Goal: Transaction & Acquisition: Book appointment/travel/reservation

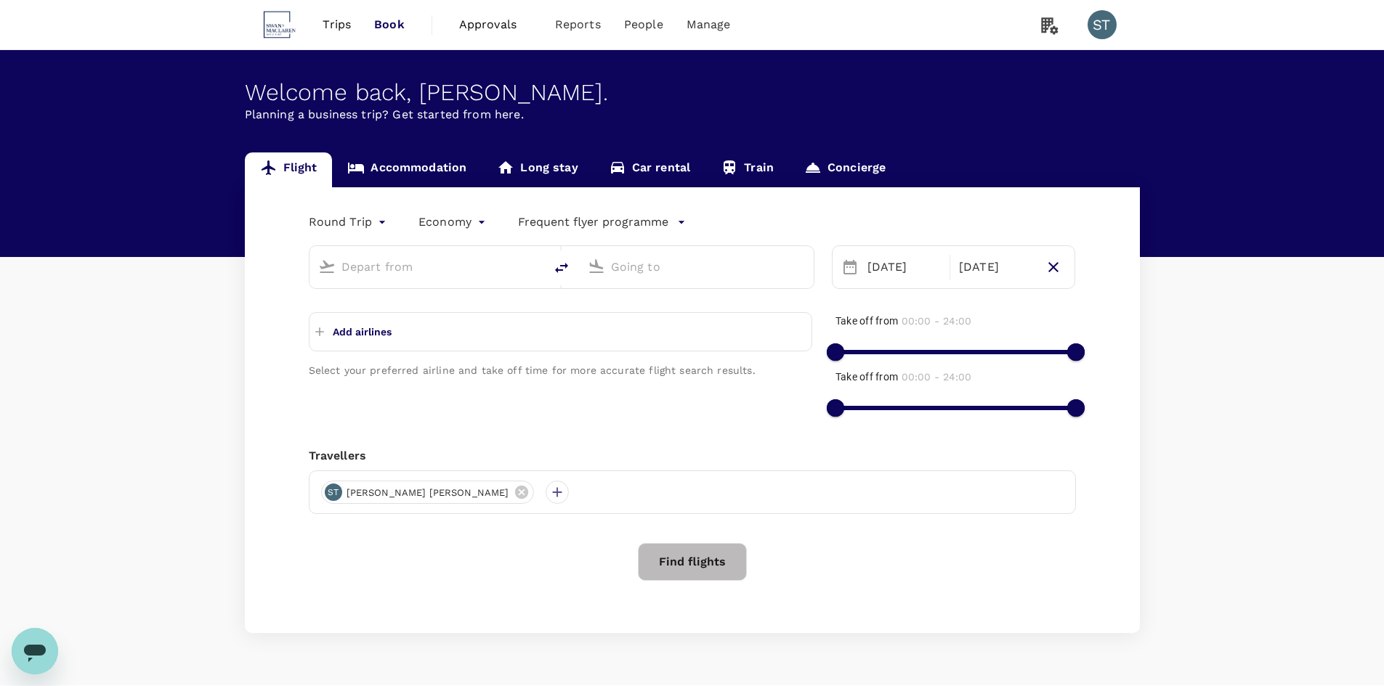
type input "Singapore Changi (SIN)"
type input "Narita Intl (NRT)"
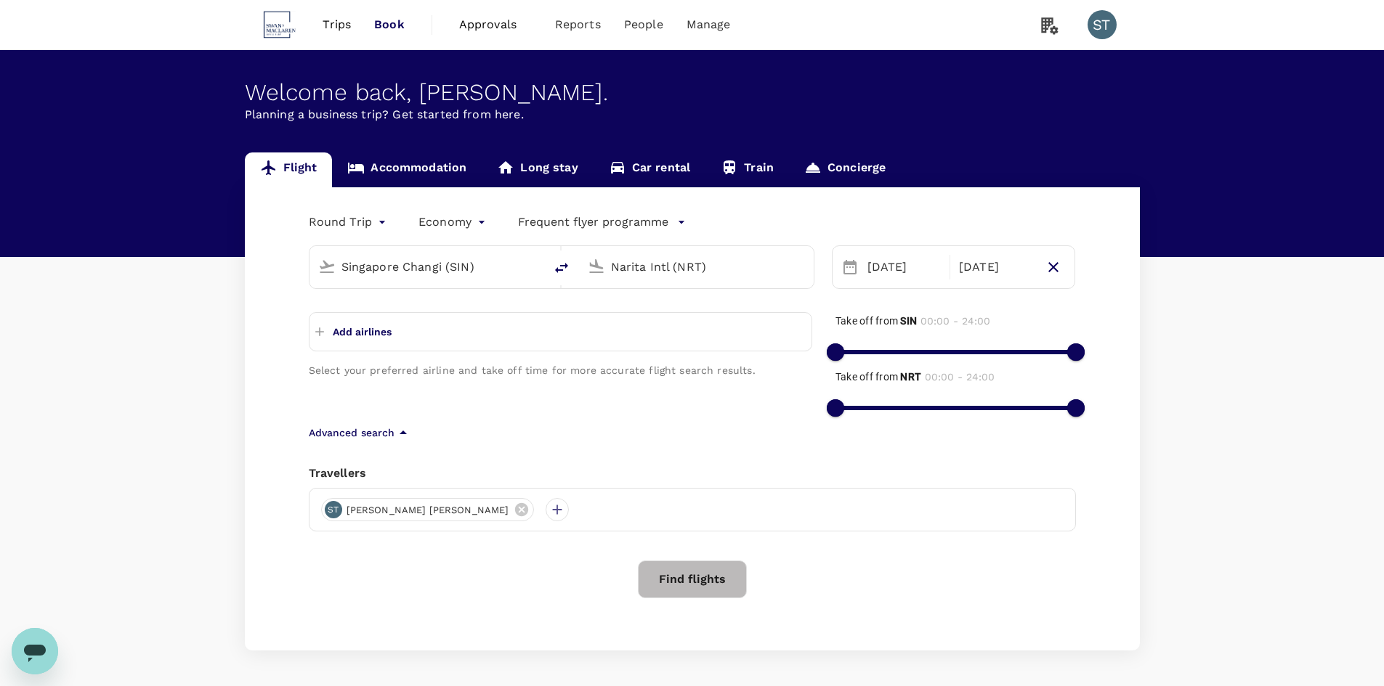
click at [386, 25] on span "Book" at bounding box center [389, 24] width 31 height 17
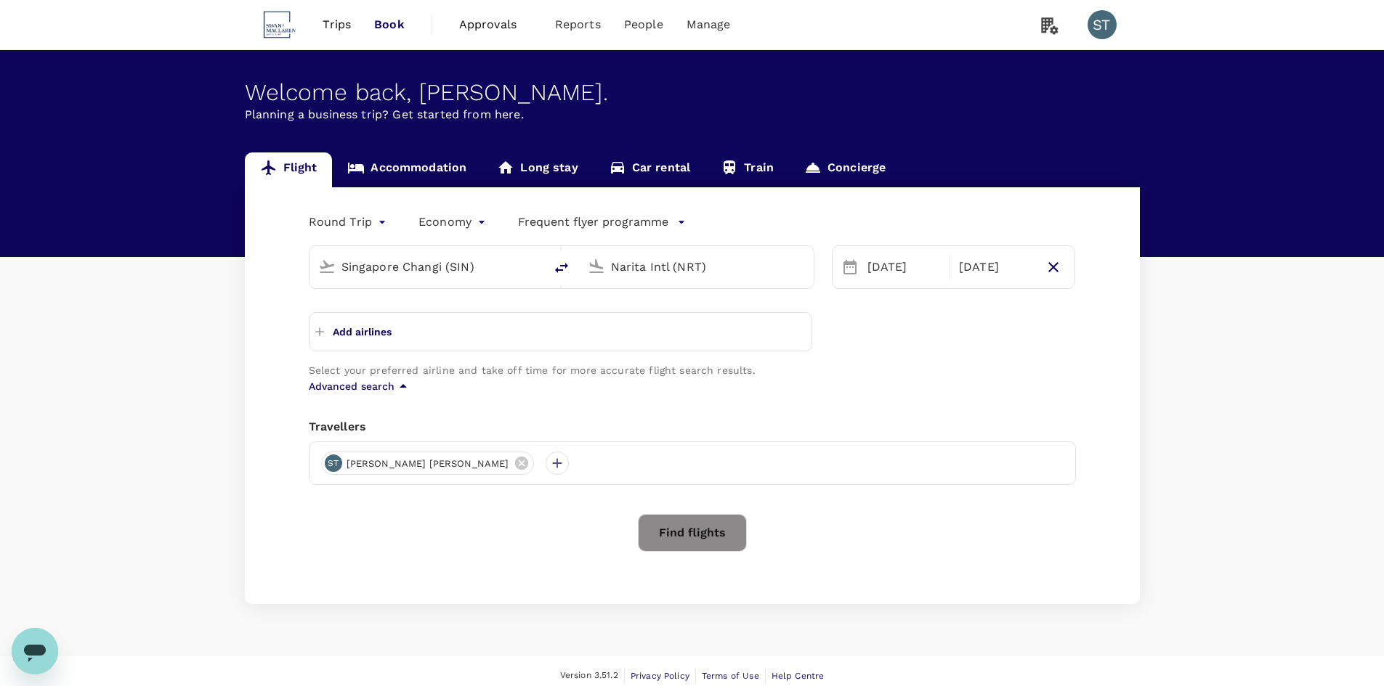
click at [682, 537] on button "Find flights" at bounding box center [692, 533] width 109 height 38
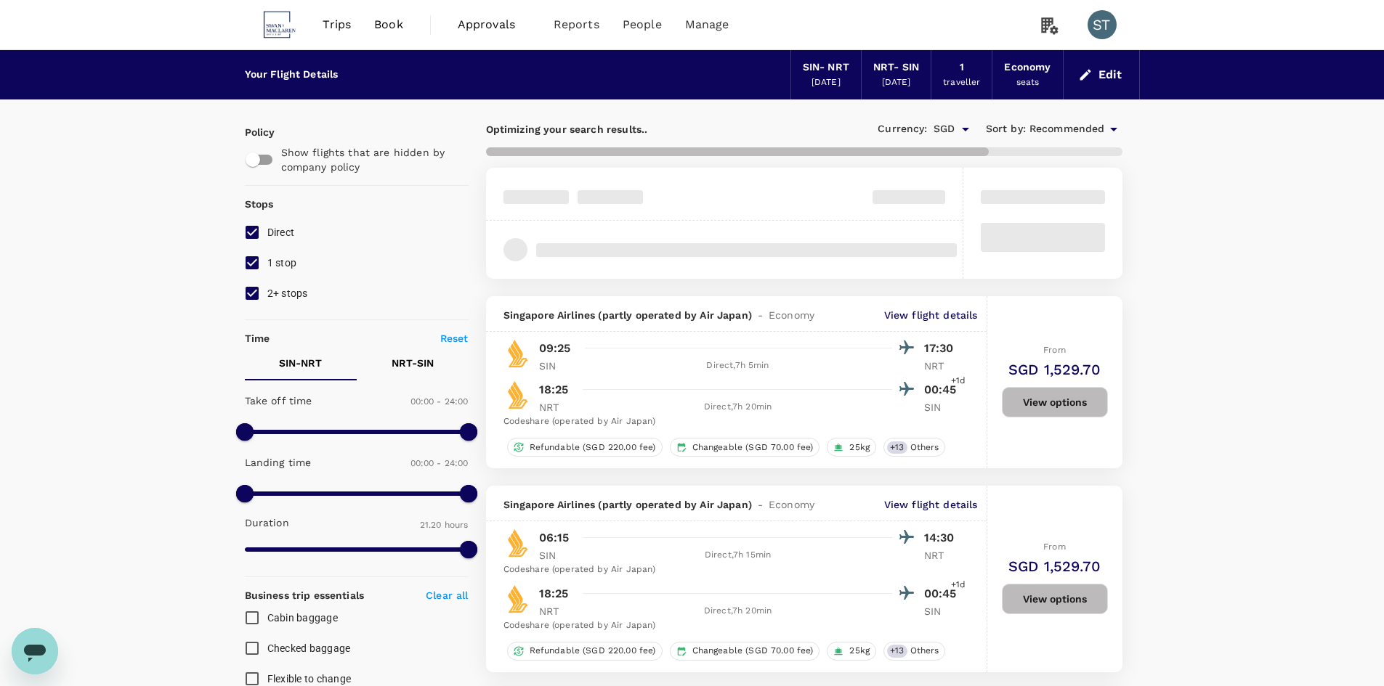
type input "1285"
checkbox input "false"
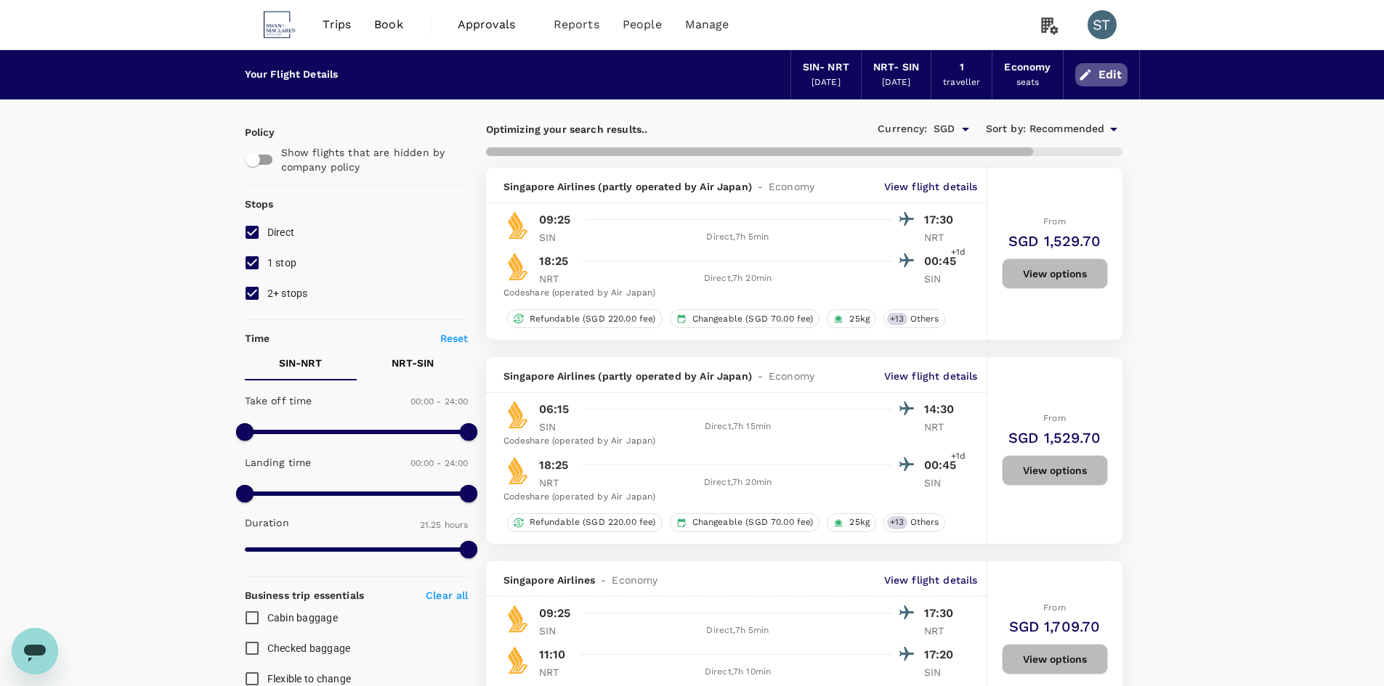
click at [1120, 71] on button "Edit" at bounding box center [1101, 74] width 52 height 23
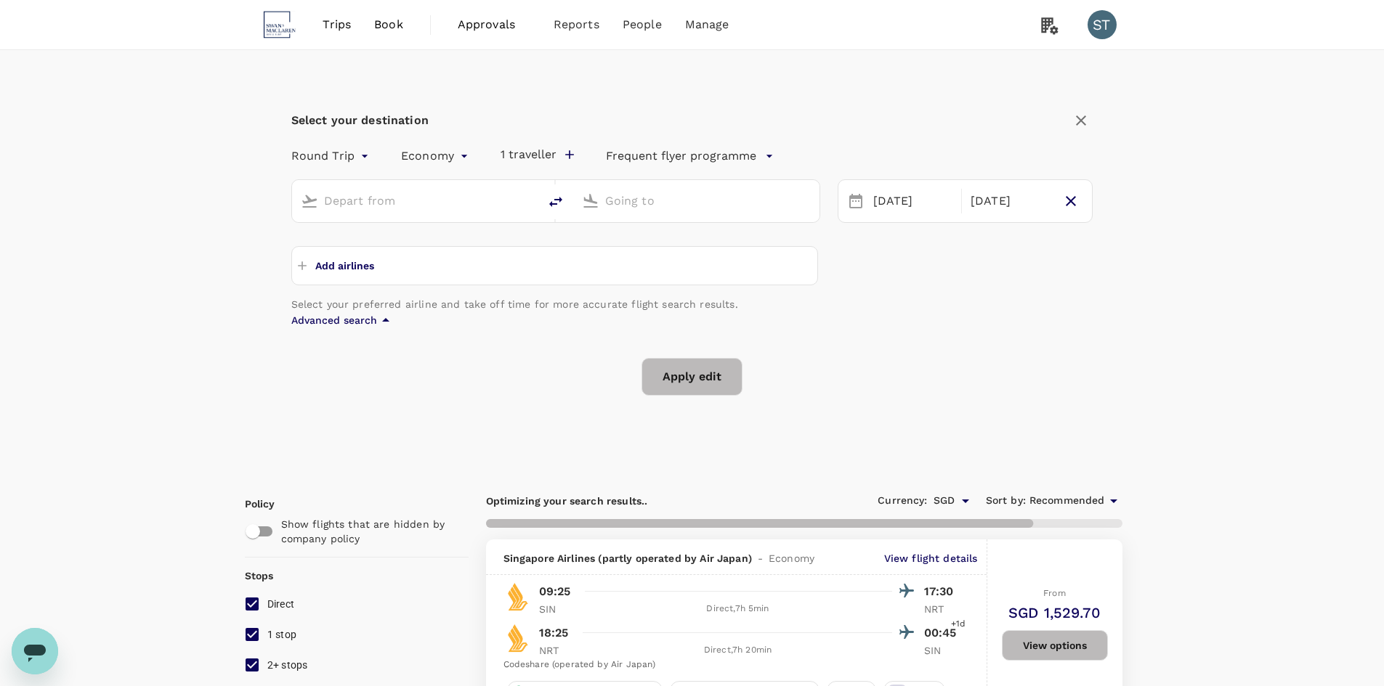
type input "Singapore Changi (SIN)"
type input "Narita Intl (NRT)"
click at [1083, 119] on icon "button" at bounding box center [1080, 120] width 17 height 17
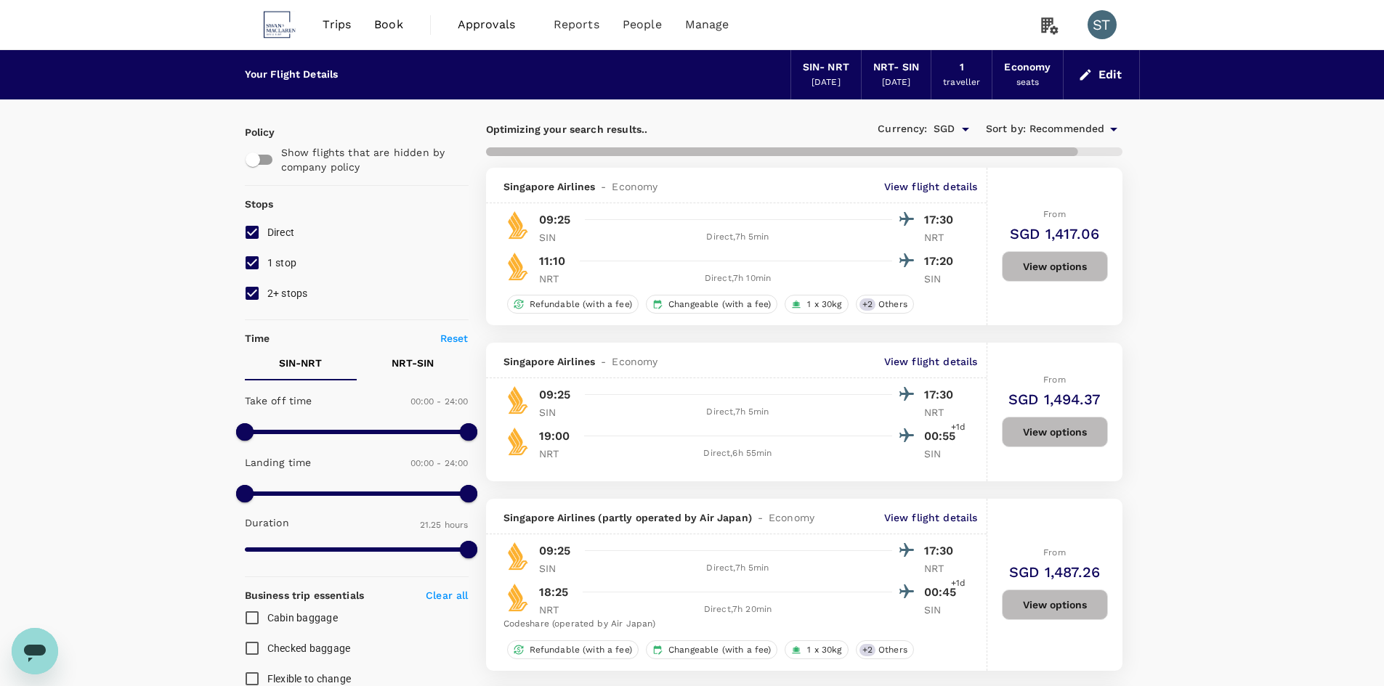
click at [1077, 264] on button "View options" at bounding box center [1055, 266] width 106 height 31
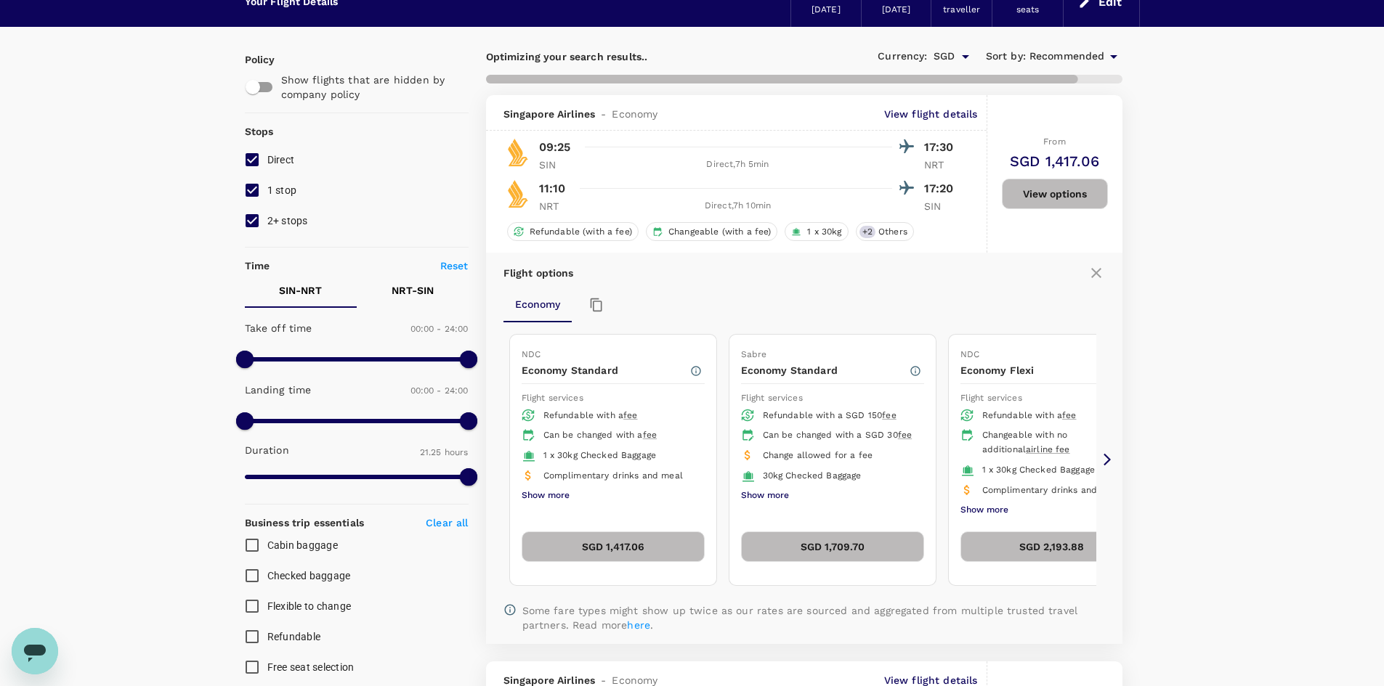
scroll to position [168, 0]
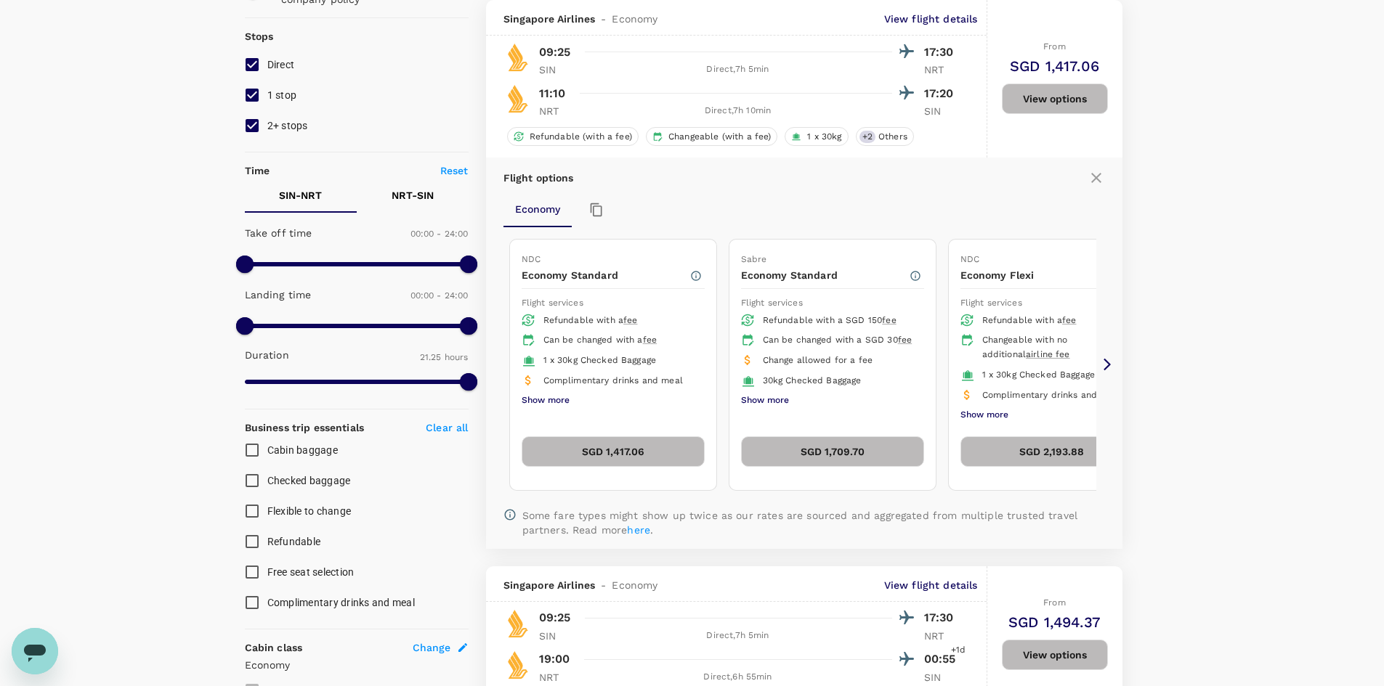
click at [1114, 362] on icon at bounding box center [1107, 364] width 15 height 15
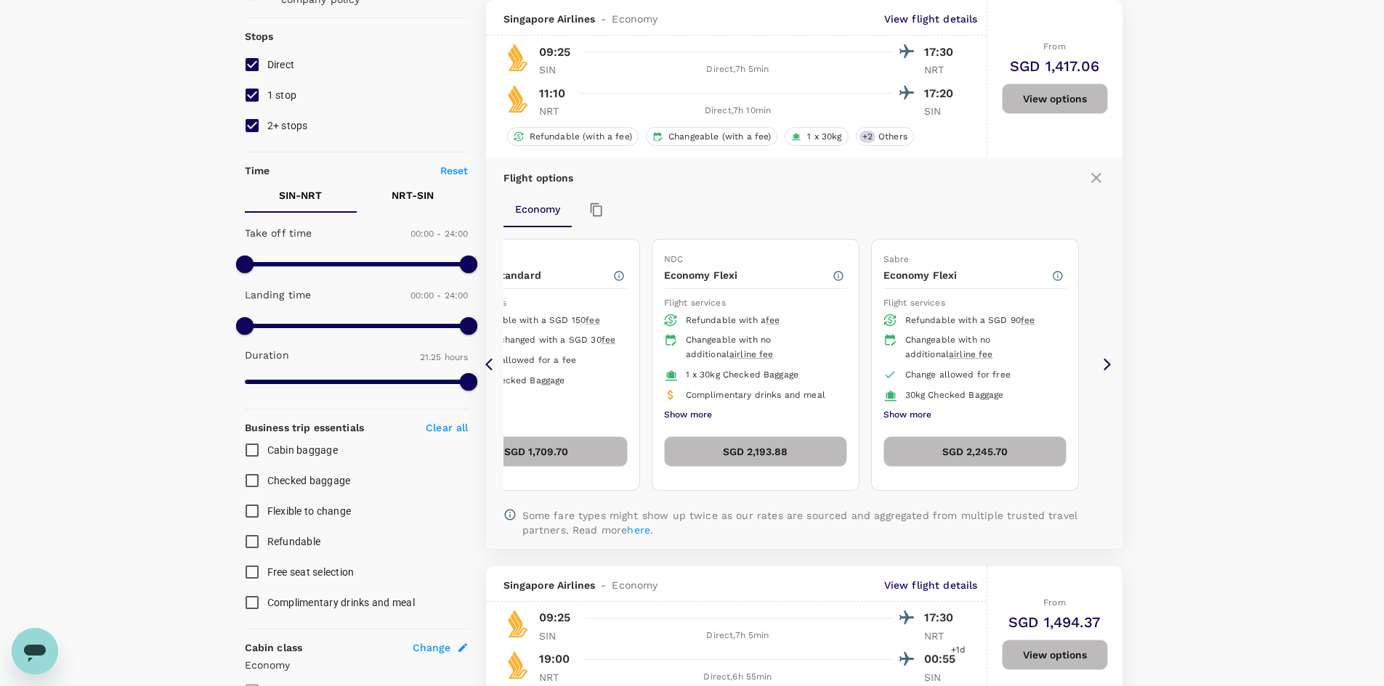
click at [1114, 362] on icon at bounding box center [1107, 364] width 15 height 15
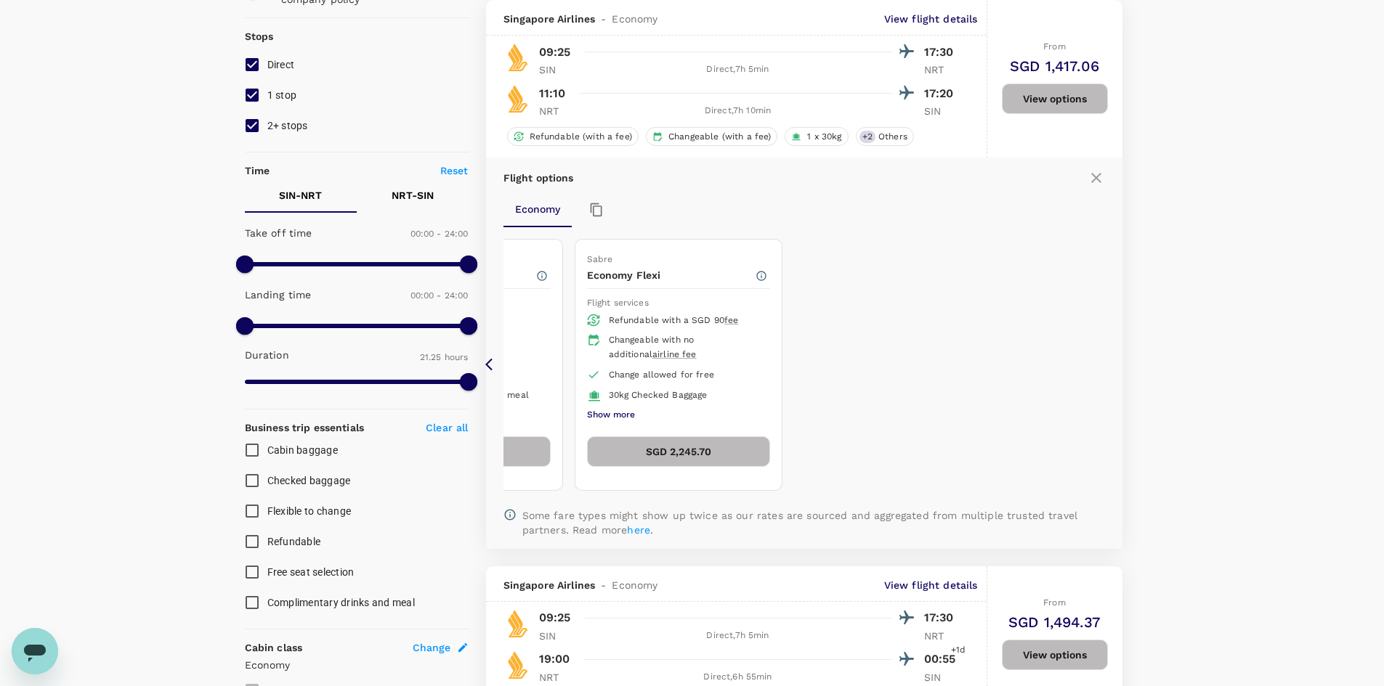
click at [1110, 362] on icon at bounding box center [1107, 364] width 15 height 15
type input "1310"
checkbox input "false"
checkbox input "true"
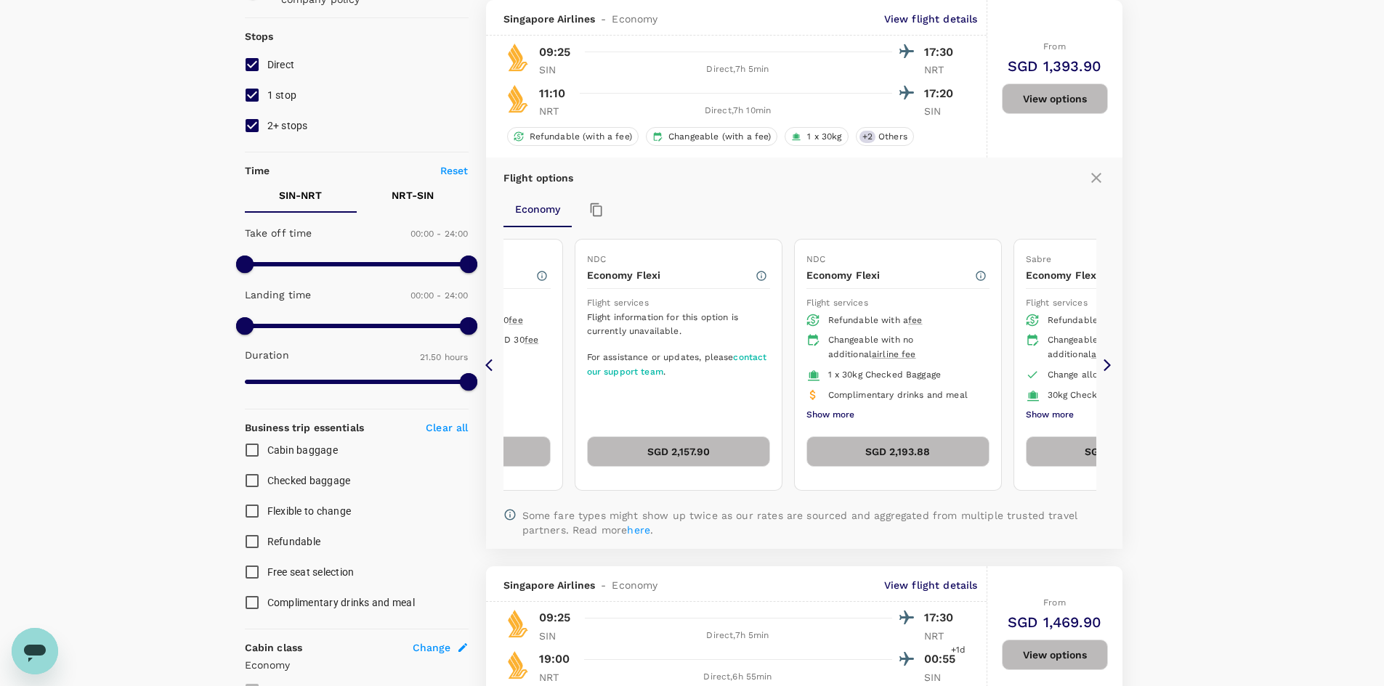
click at [489, 365] on icon at bounding box center [492, 365] width 15 height 15
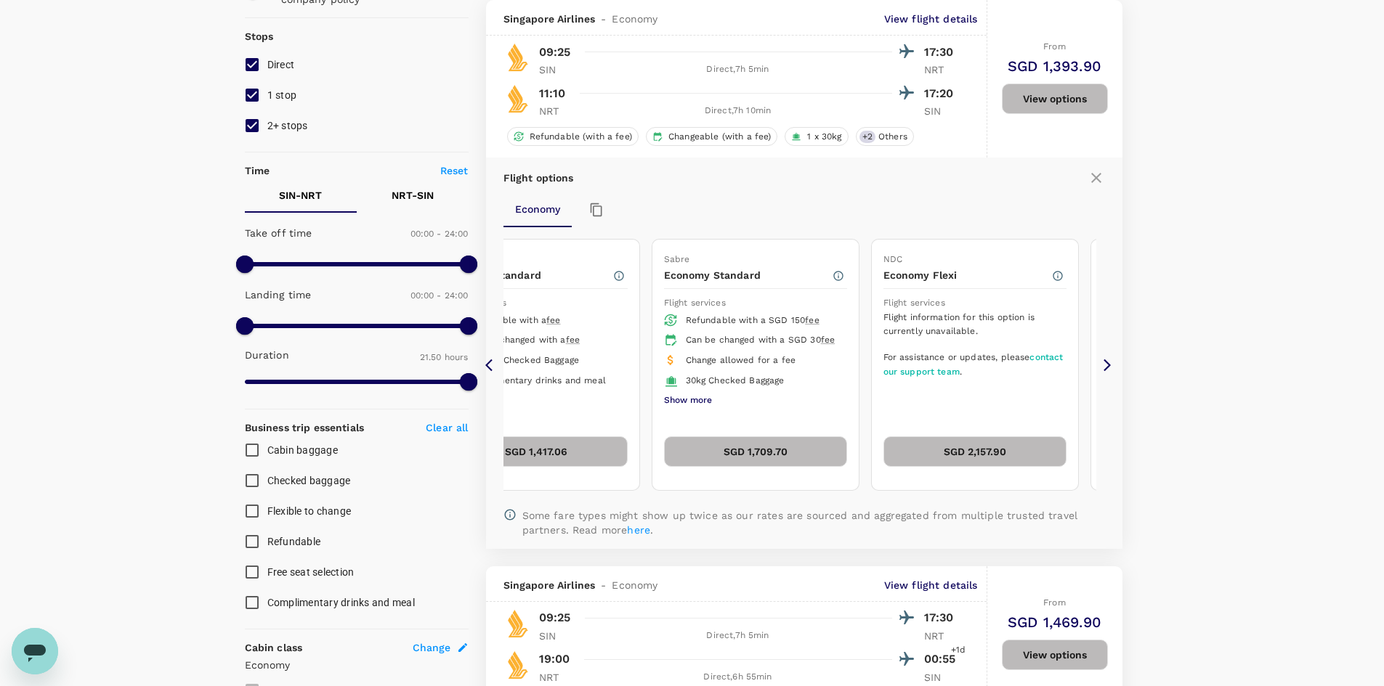
click at [489, 365] on icon at bounding box center [492, 365] width 15 height 15
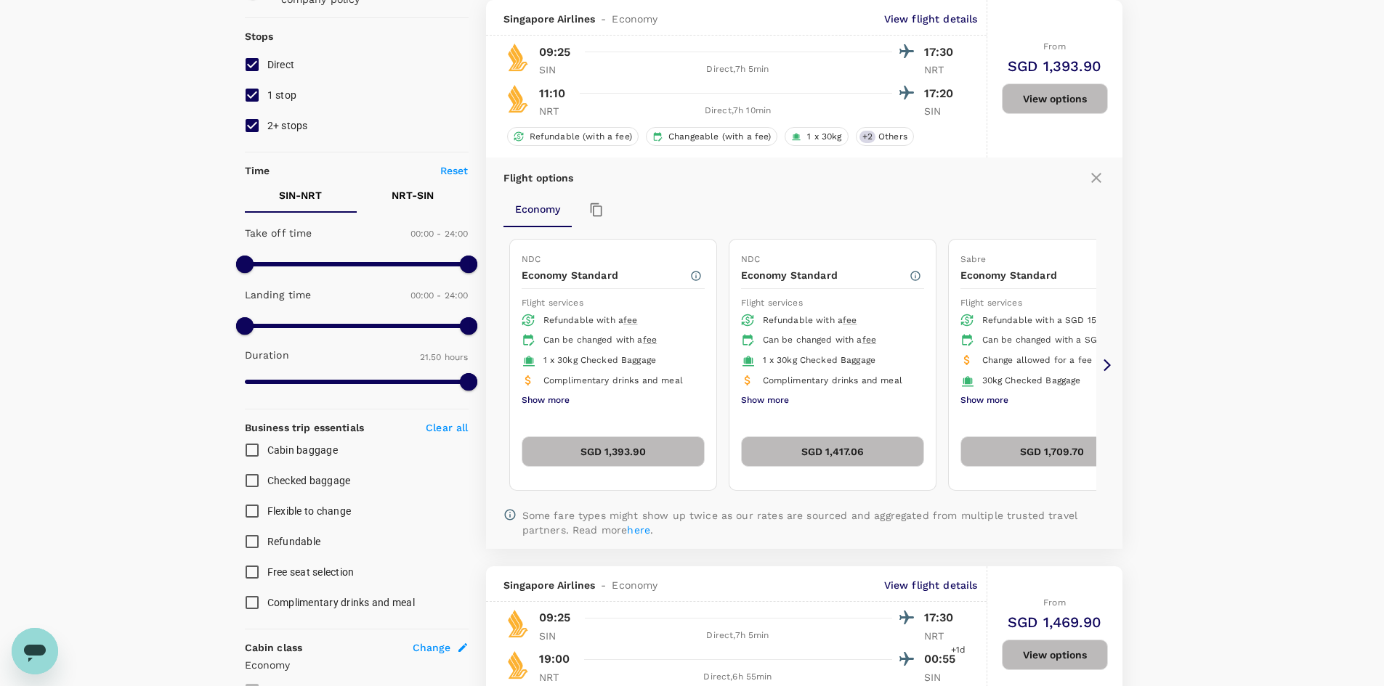
click at [489, 365] on icon at bounding box center [492, 365] width 15 height 15
click at [1106, 361] on icon at bounding box center [1107, 365] width 15 height 15
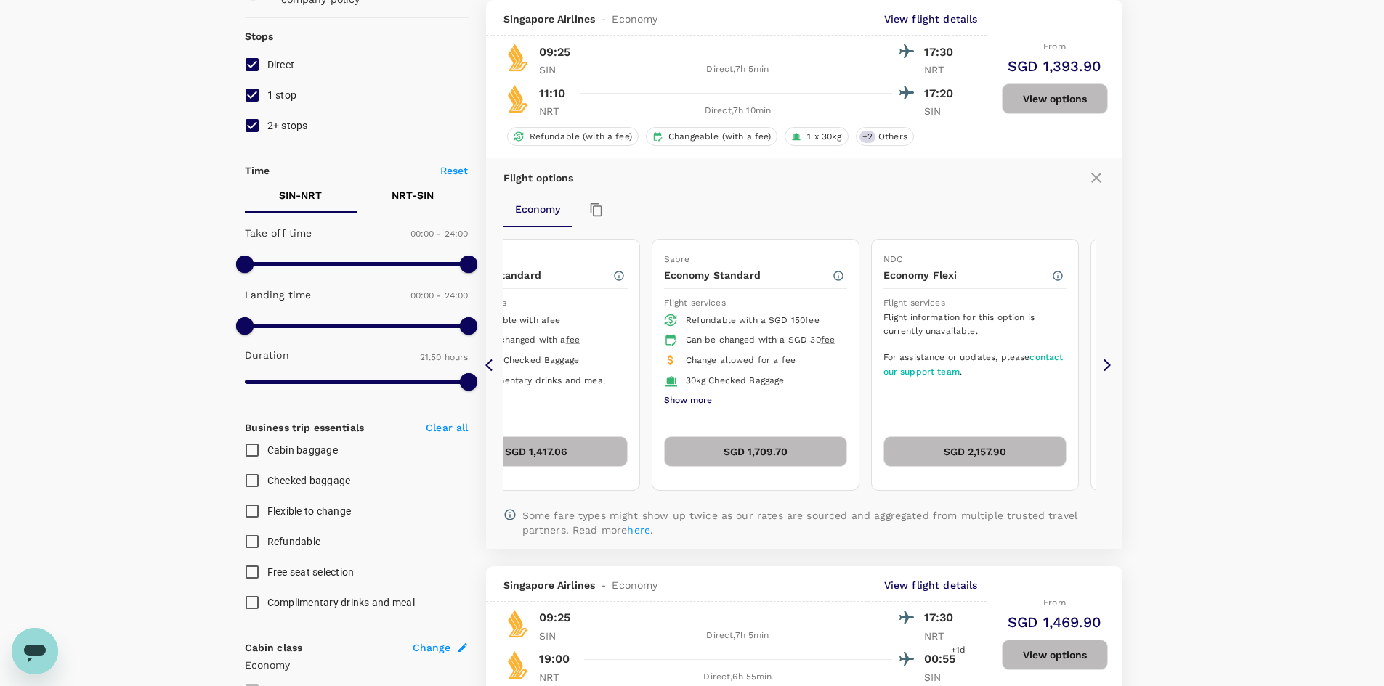
click at [1106, 361] on icon at bounding box center [1107, 365] width 15 height 15
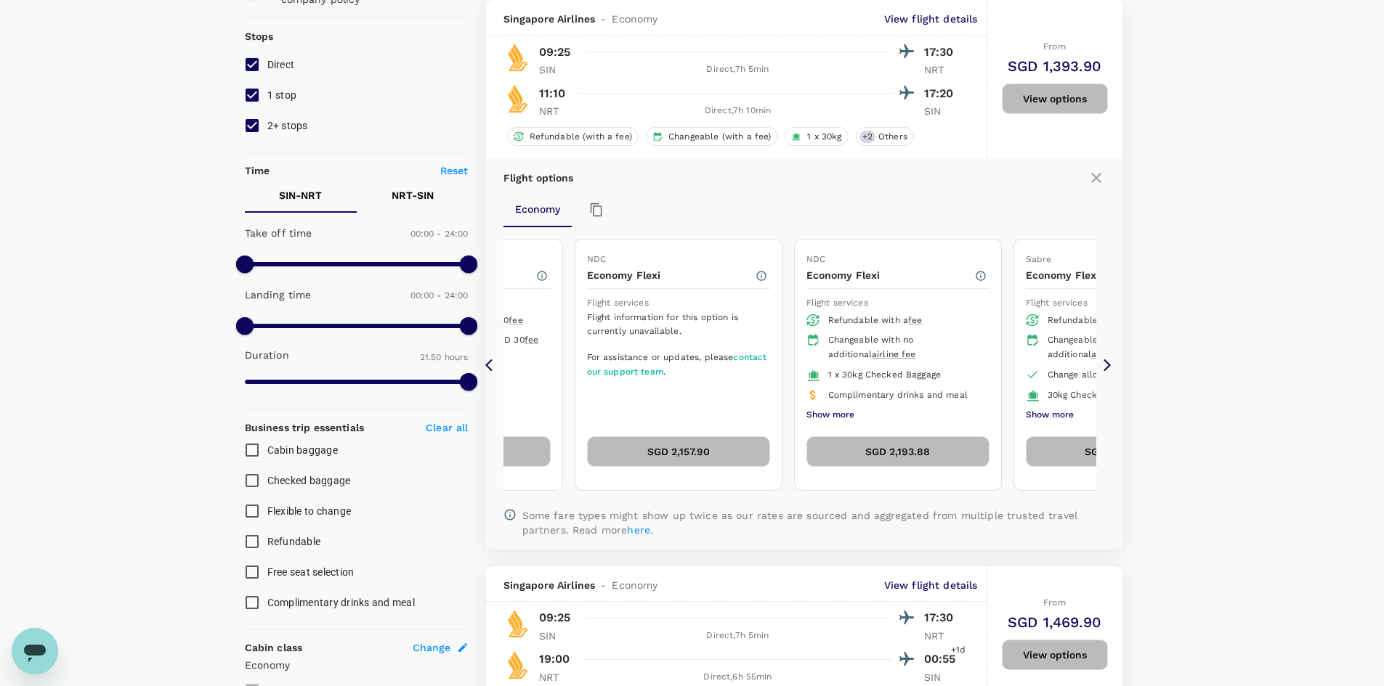
click at [1106, 361] on icon at bounding box center [1107, 365] width 15 height 15
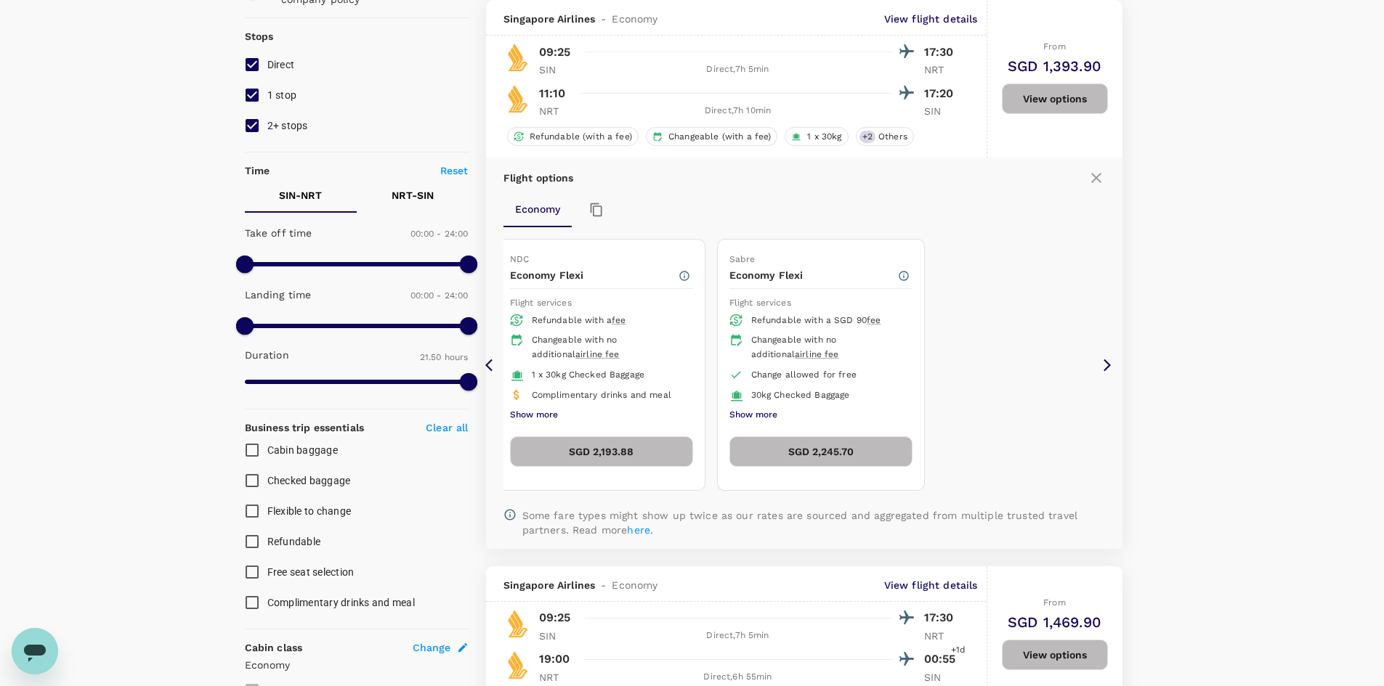
type input "1920"
checkbox input "false"
checkbox input "true"
click at [489, 365] on icon at bounding box center [492, 365] width 15 height 15
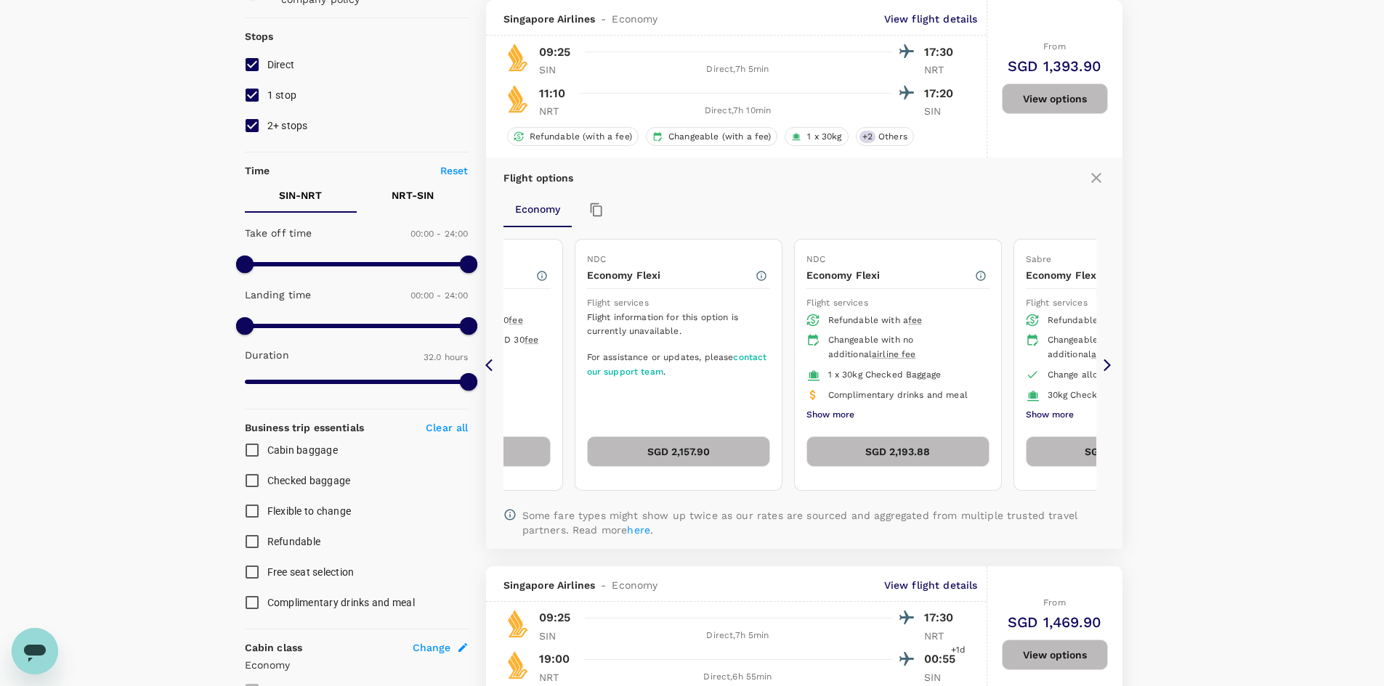
click at [490, 365] on icon at bounding box center [492, 365] width 15 height 15
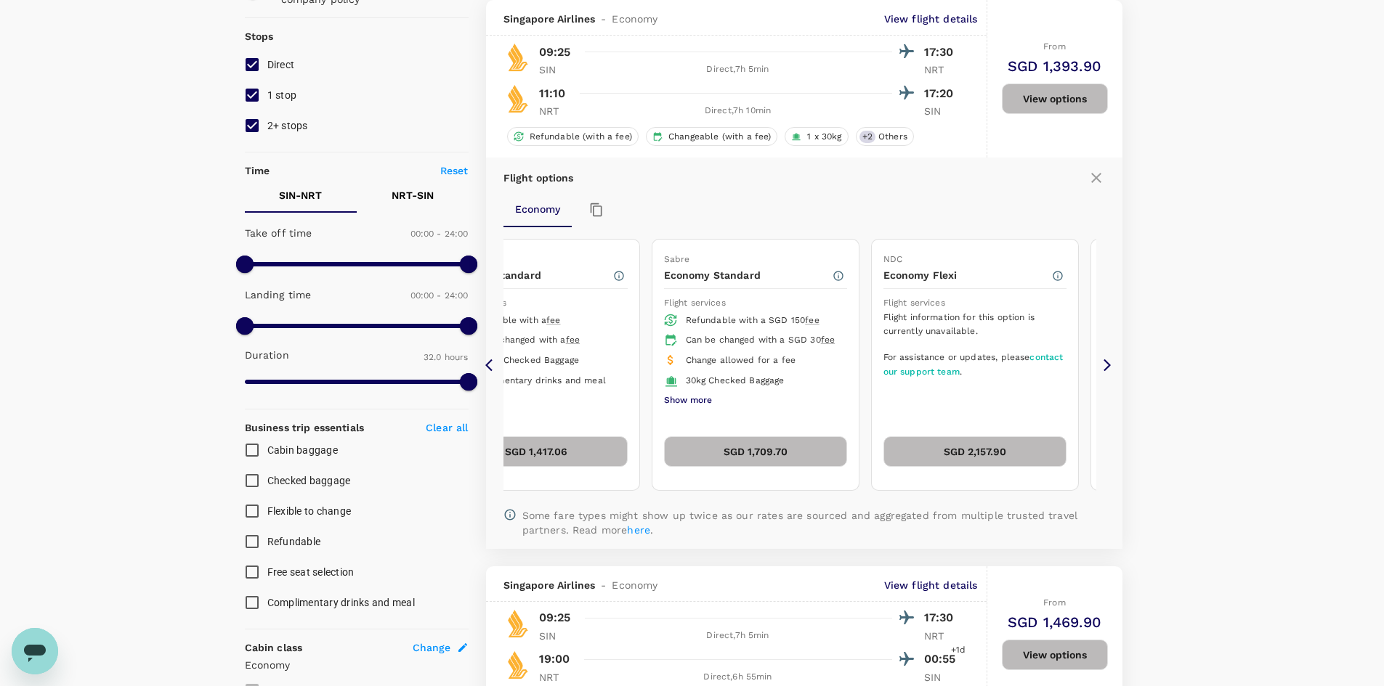
click at [490, 365] on icon at bounding box center [492, 365] width 15 height 15
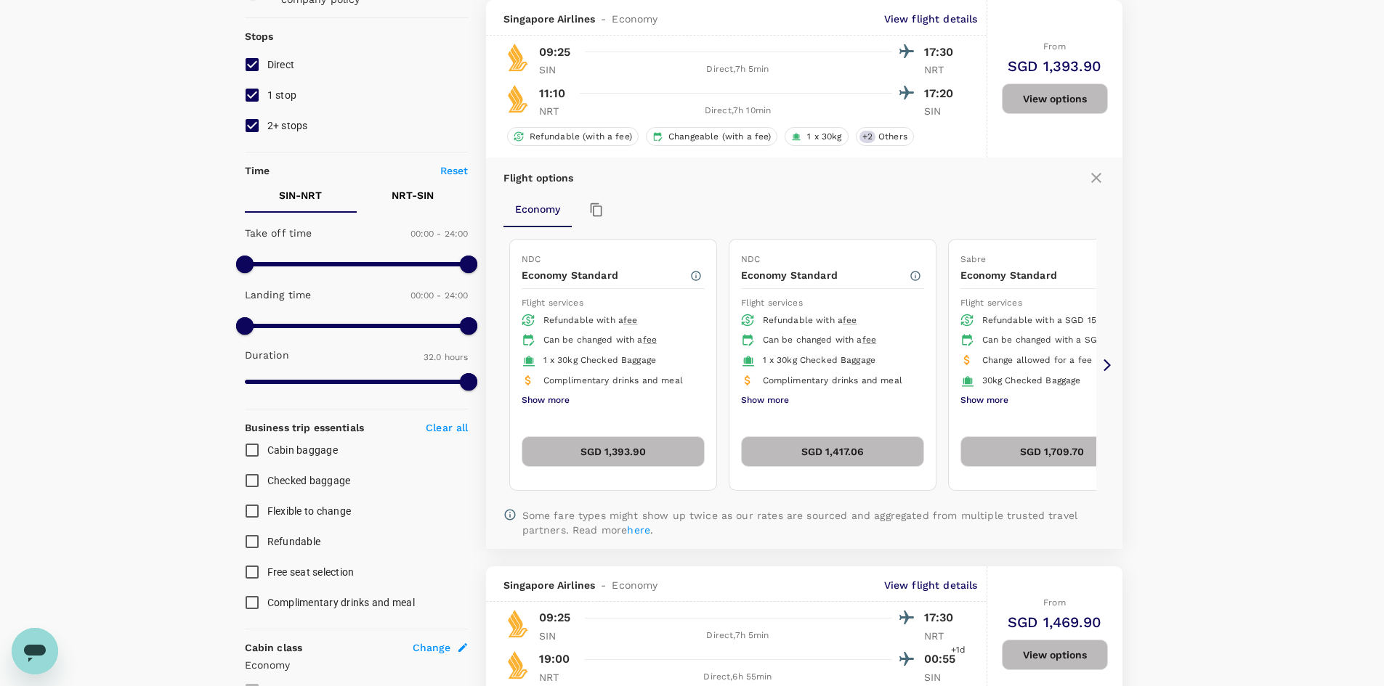
click at [540, 451] on button "SGD 1,393.90" at bounding box center [613, 452] width 183 height 31
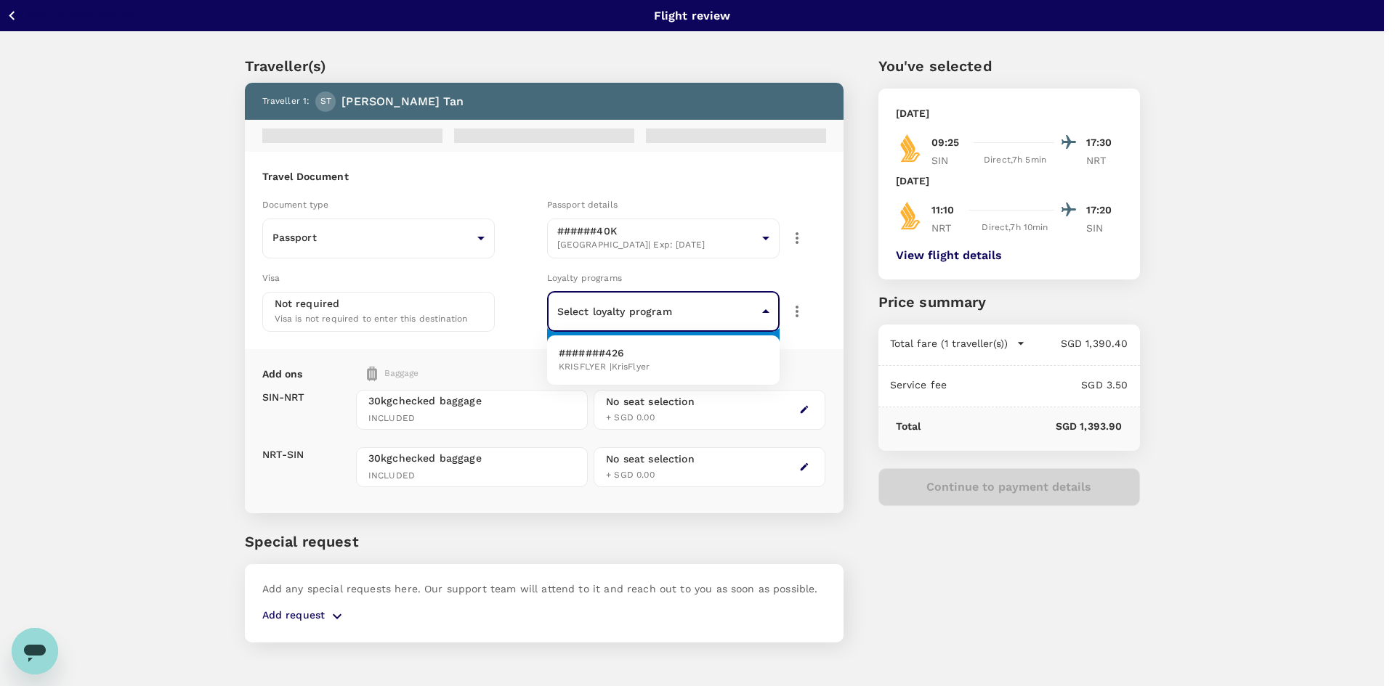
click at [681, 310] on body "Back to flight results Flight review Traveller(s) Traveller 1 : ST Su Ling [PER…" at bounding box center [697, 363] width 1395 height 726
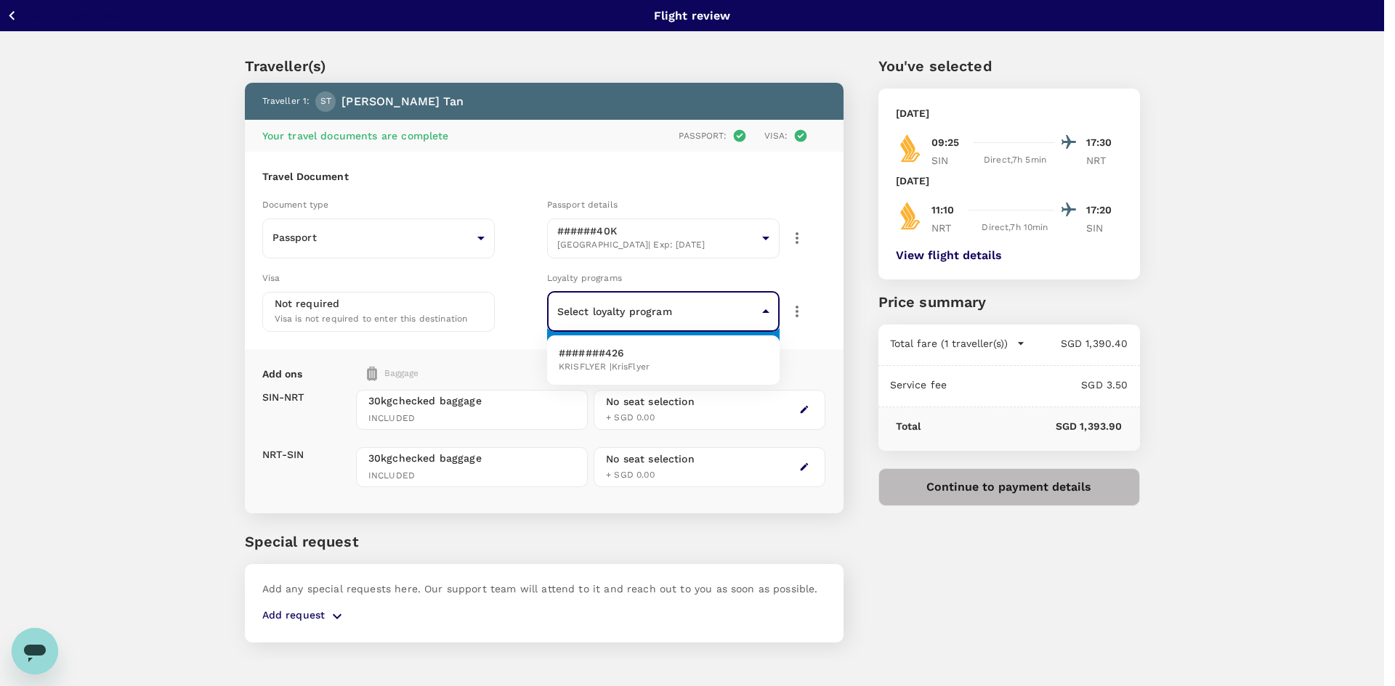
click at [687, 307] on div at bounding box center [697, 343] width 1395 height 686
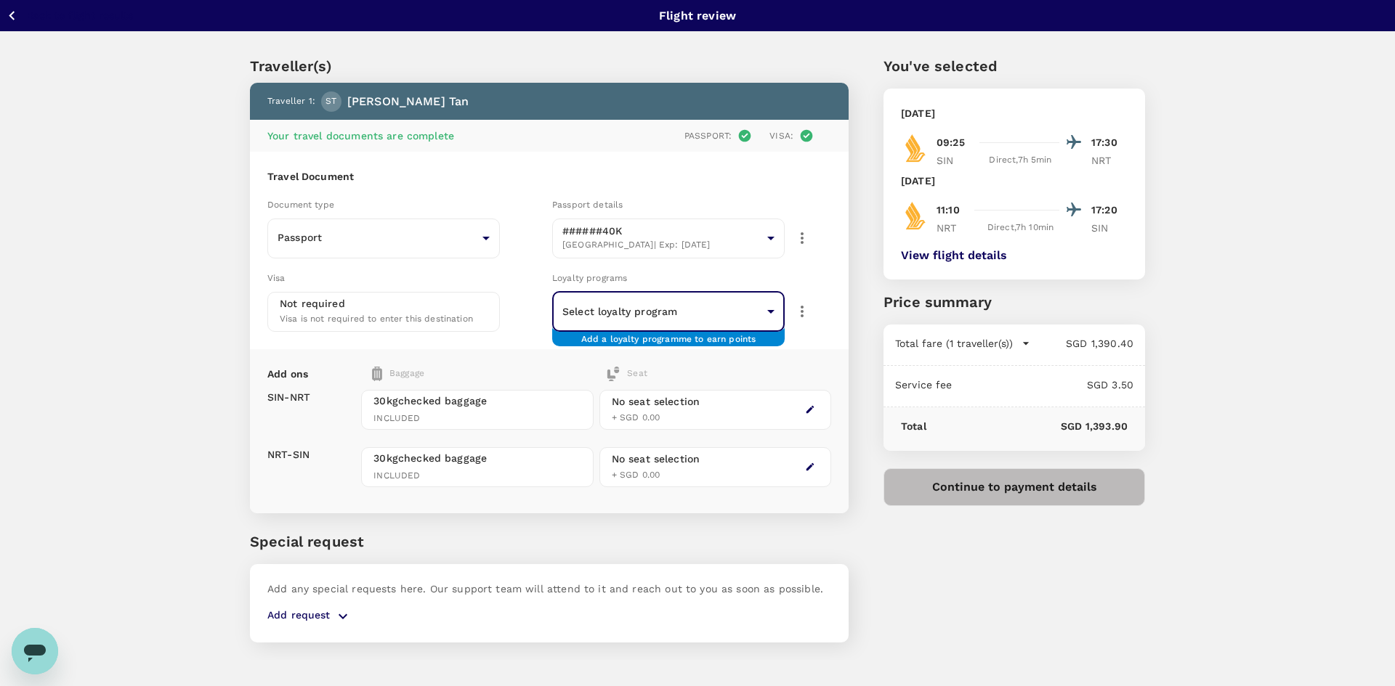
click at [714, 305] on body "Back to flight results Flight review Traveller(s) Traveller 1 : [GEOGRAPHIC_DAT…" at bounding box center [697, 363] width 1395 height 726
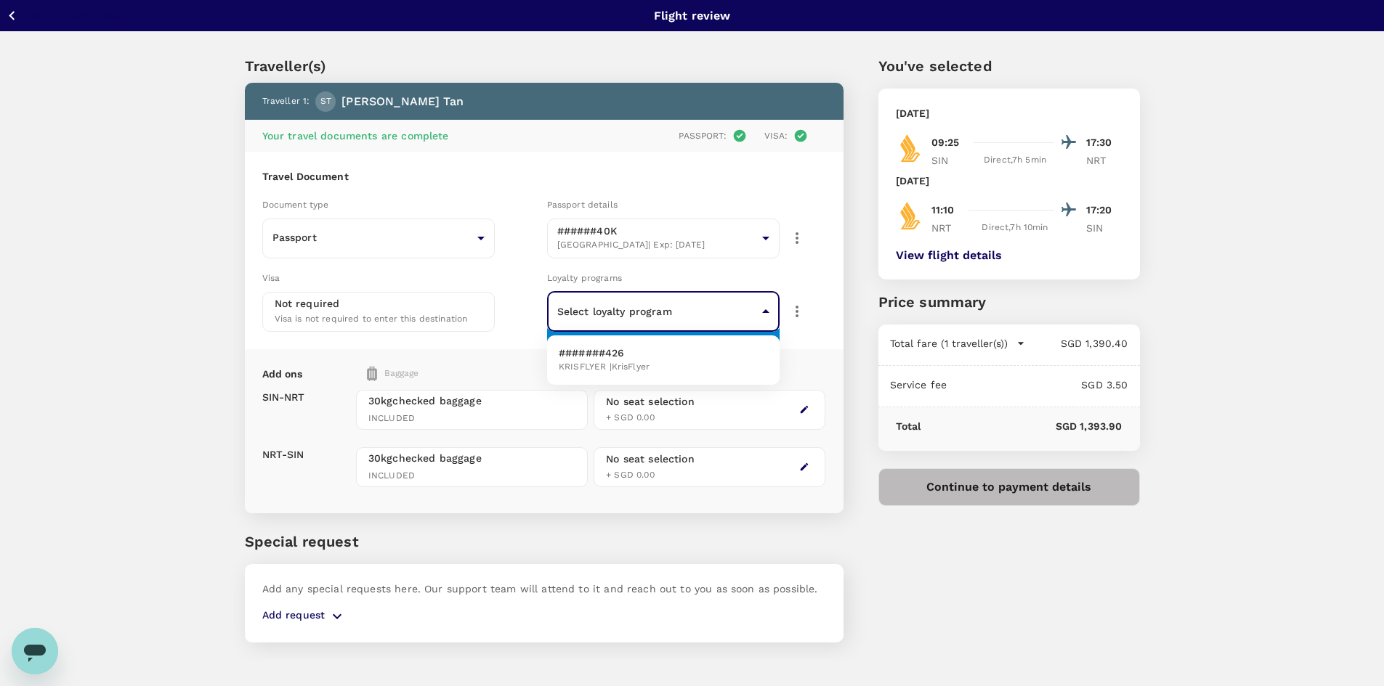
click at [644, 360] on p "#######426" at bounding box center [604, 353] width 91 height 15
type input "fb3b6839-9651-42a4-b9cf-9b859a9c0fc7"
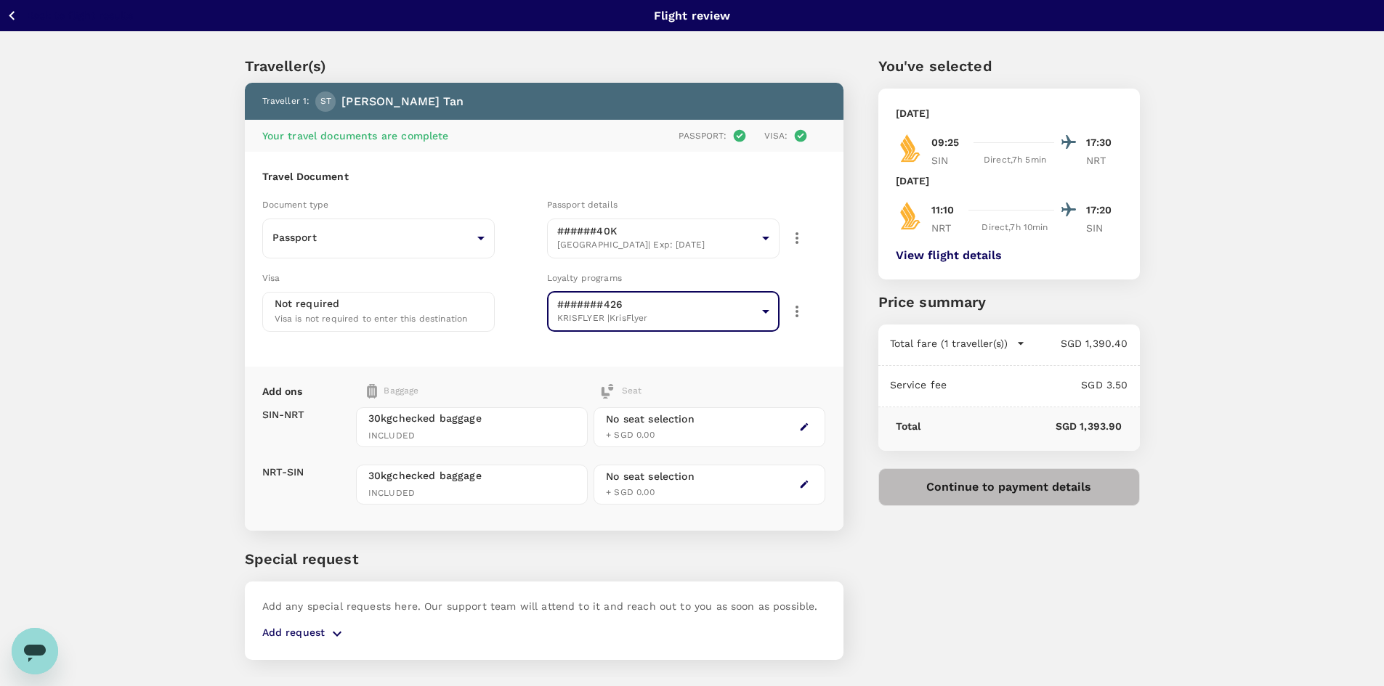
click at [795, 312] on icon "button" at bounding box center [796, 311] width 17 height 17
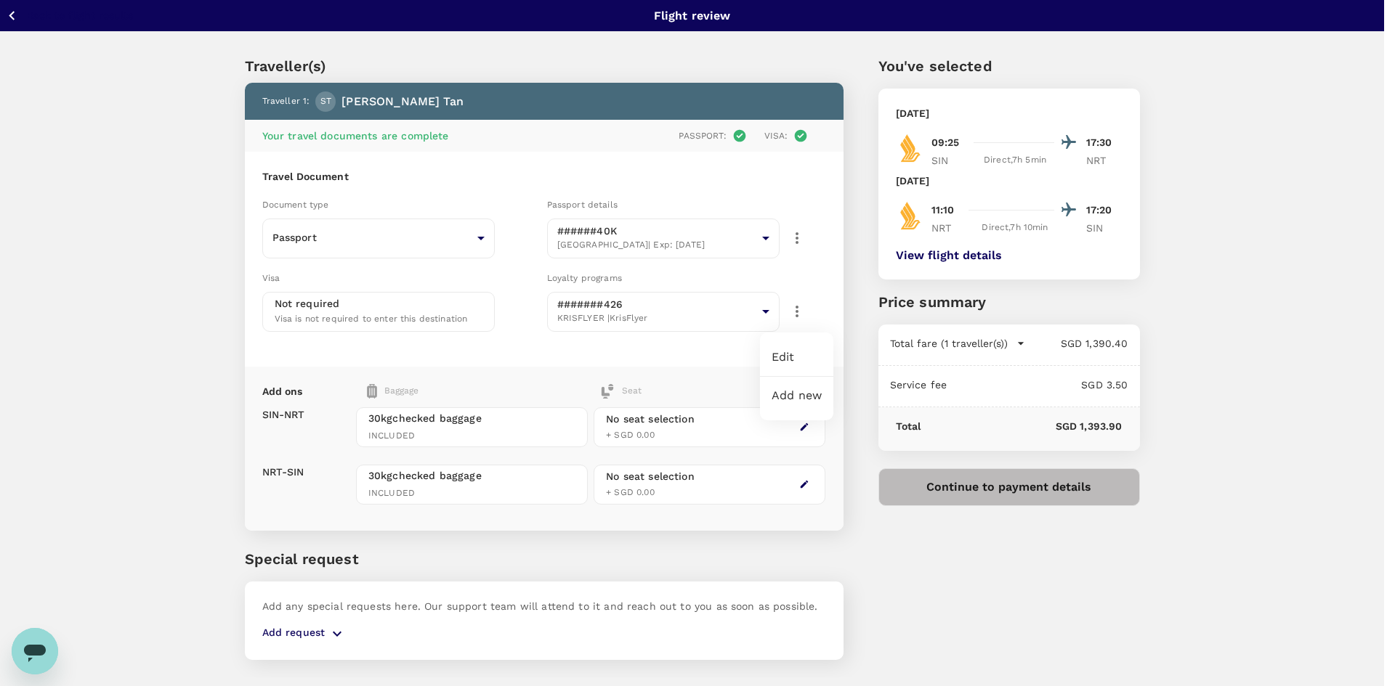
click at [802, 359] on li "Edit" at bounding box center [796, 357] width 73 height 26
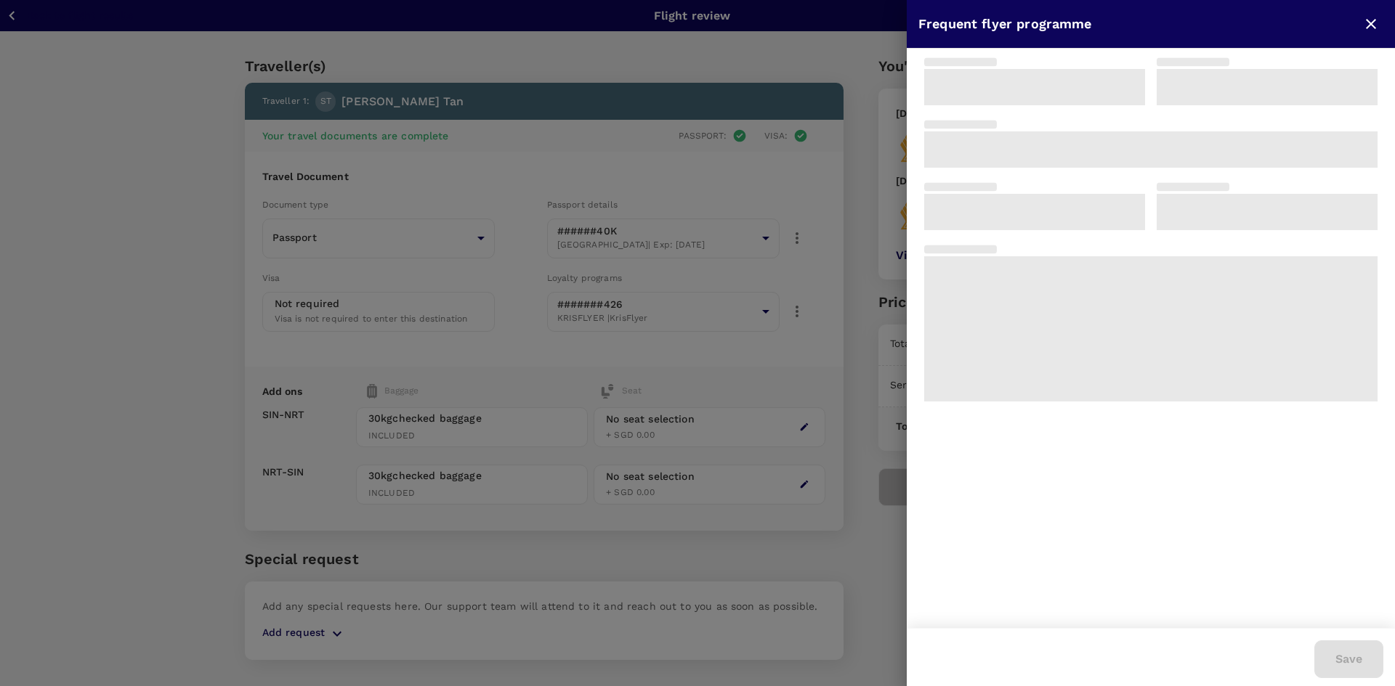
type input "Singapore Airlines PPS Club/ KrisFlyer"
type input "8878714426"
type input "1"
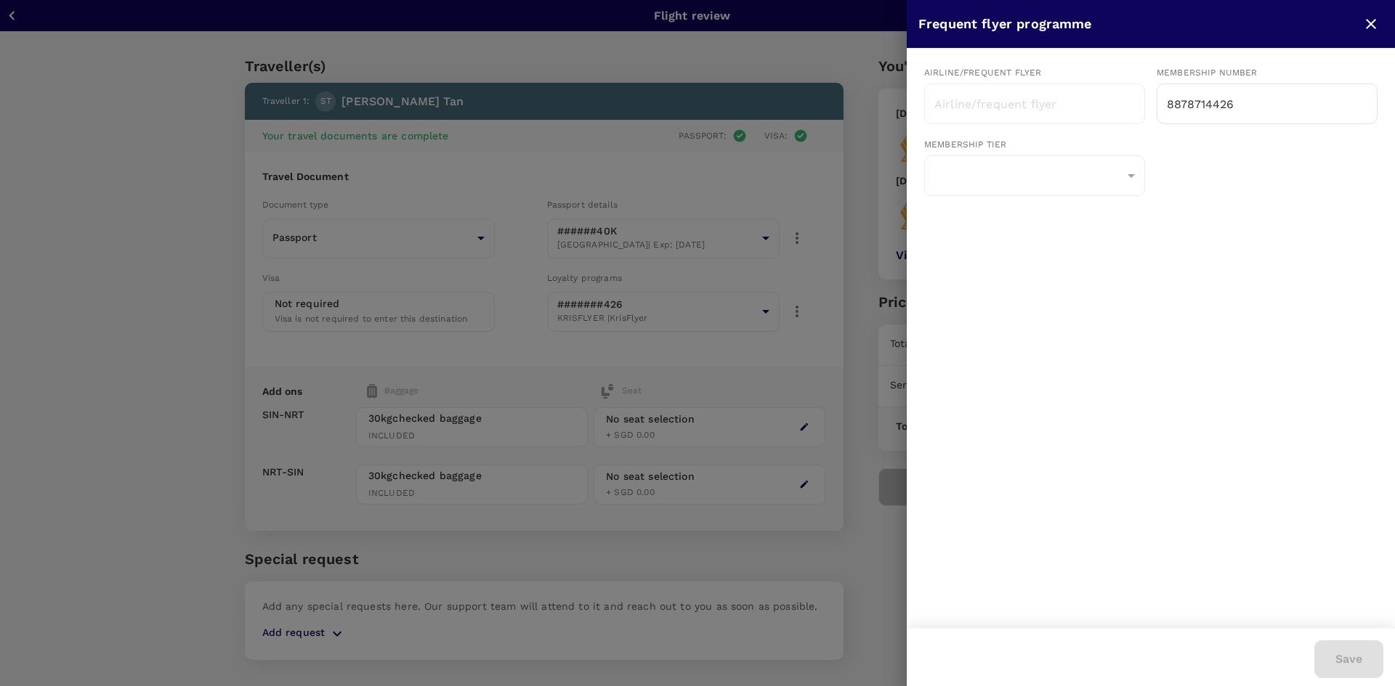
type input "Singapore Airlines PPS Club/ KrisFlyer"
drag, startPoint x: 1353, startPoint y: 665, endPoint x: 1256, endPoint y: 618, distance: 108.2
click at [1353, 665] on button "Save" at bounding box center [1348, 660] width 69 height 38
click at [1372, 22] on icon "close" at bounding box center [1371, 24] width 10 height 10
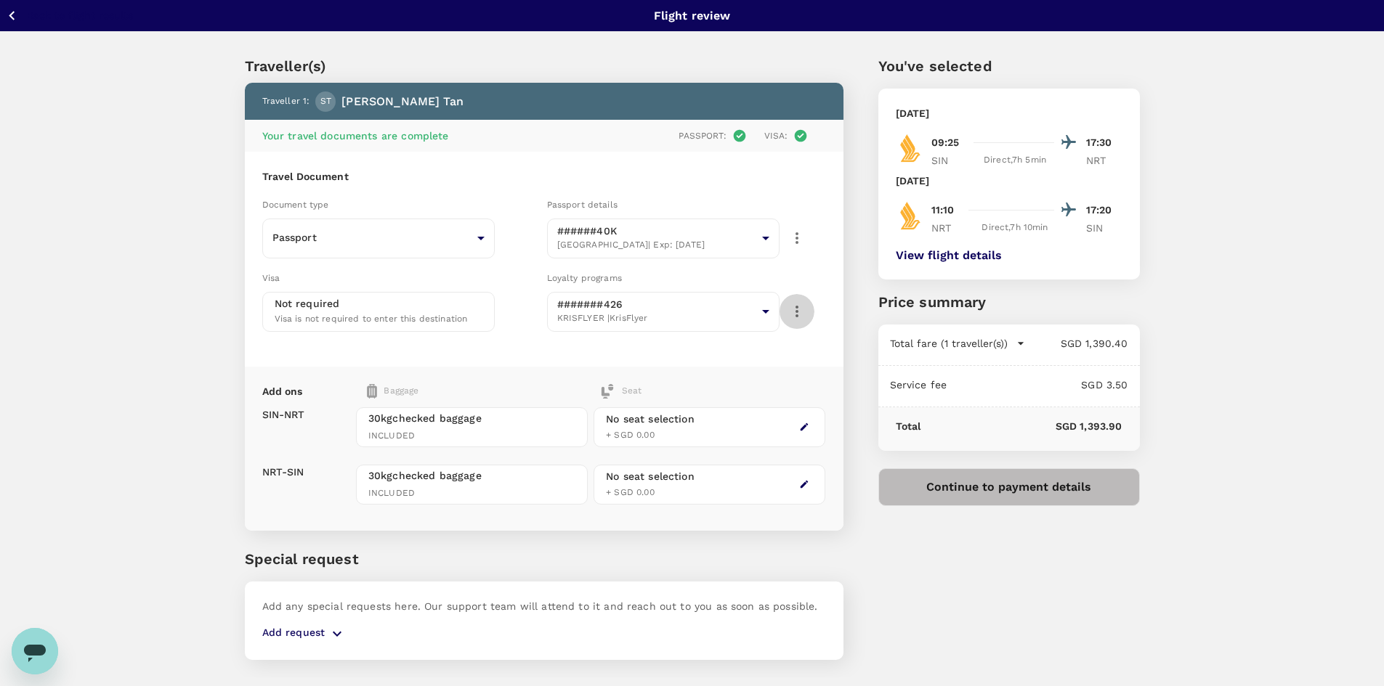
click at [801, 315] on icon "button" at bounding box center [796, 311] width 17 height 17
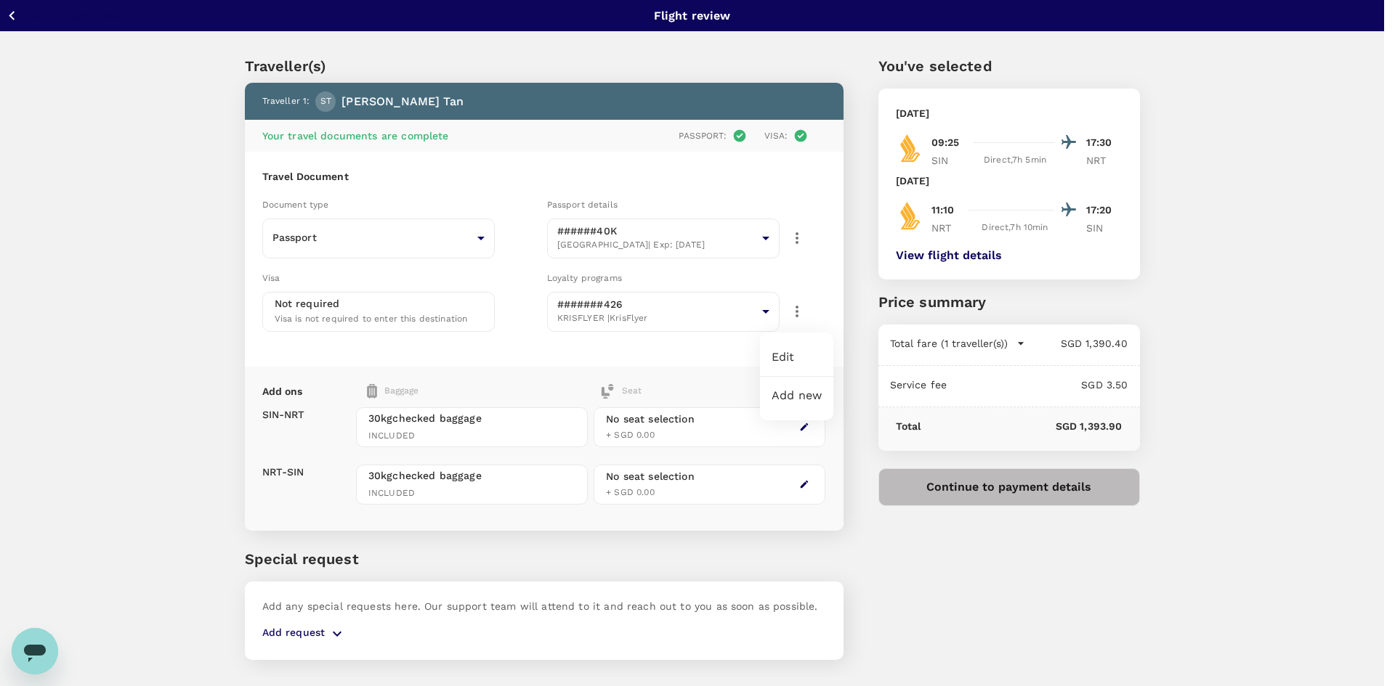
click at [810, 402] on li "Add new" at bounding box center [796, 396] width 73 height 26
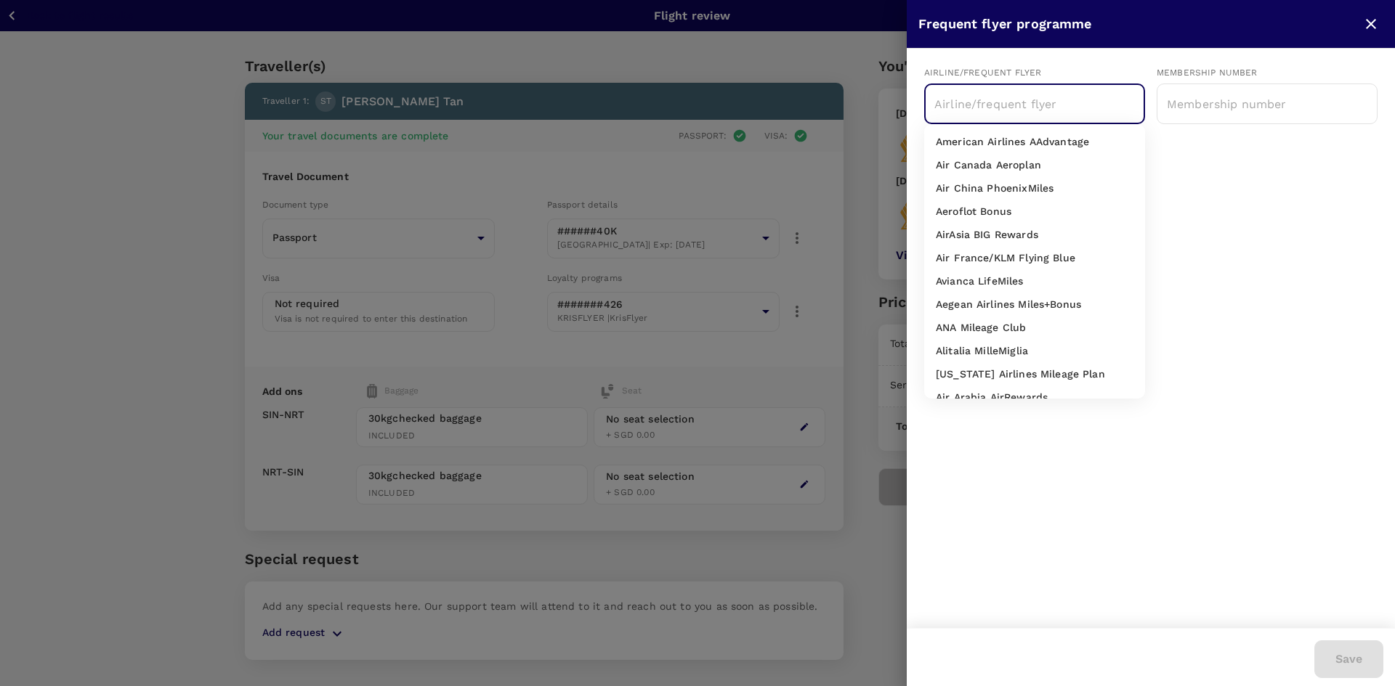
click at [1090, 107] on input "text" at bounding box center [1024, 104] width 186 height 28
click at [1372, 25] on icon "close" at bounding box center [1371, 24] width 10 height 10
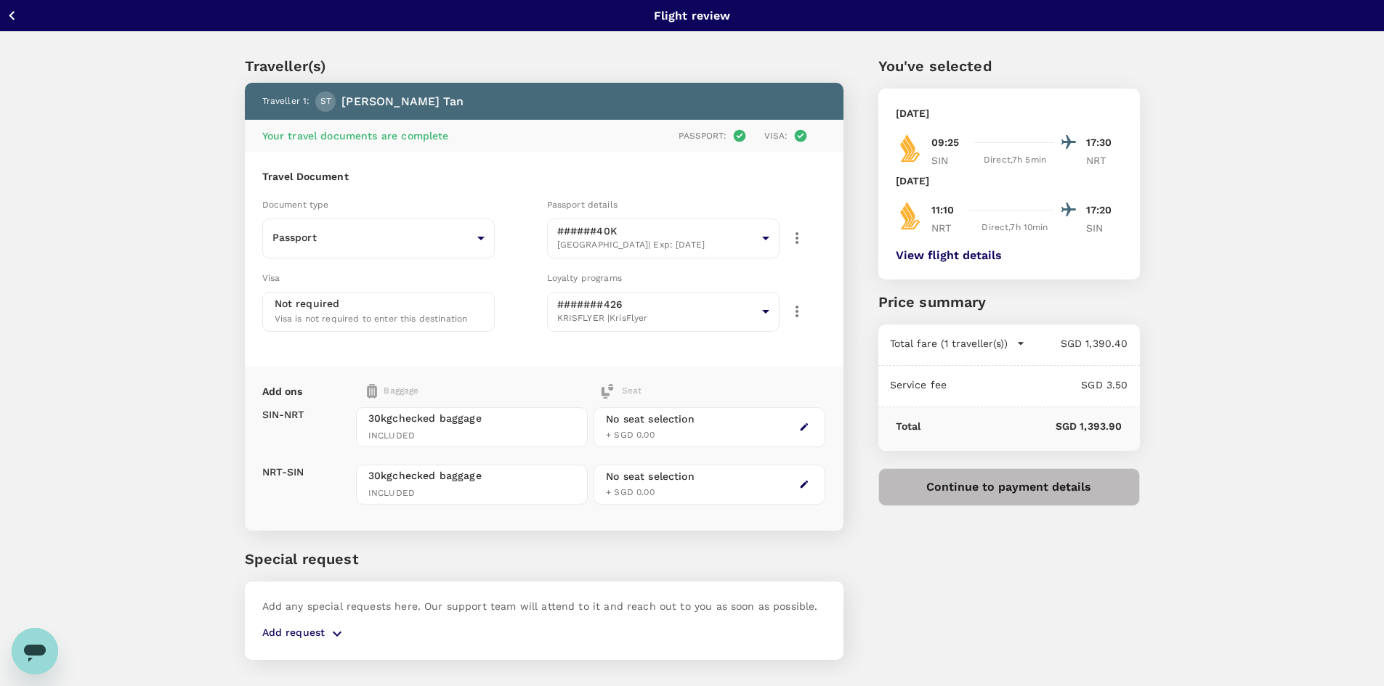
click at [1239, 401] on div "Traveller(s) Traveller 1 : ST Su Ling [PERSON_NAME] Your travel documents are c…" at bounding box center [692, 355] width 1384 height 646
click at [30, 20] on p "Back to flight results" at bounding box center [80, 15] width 106 height 15
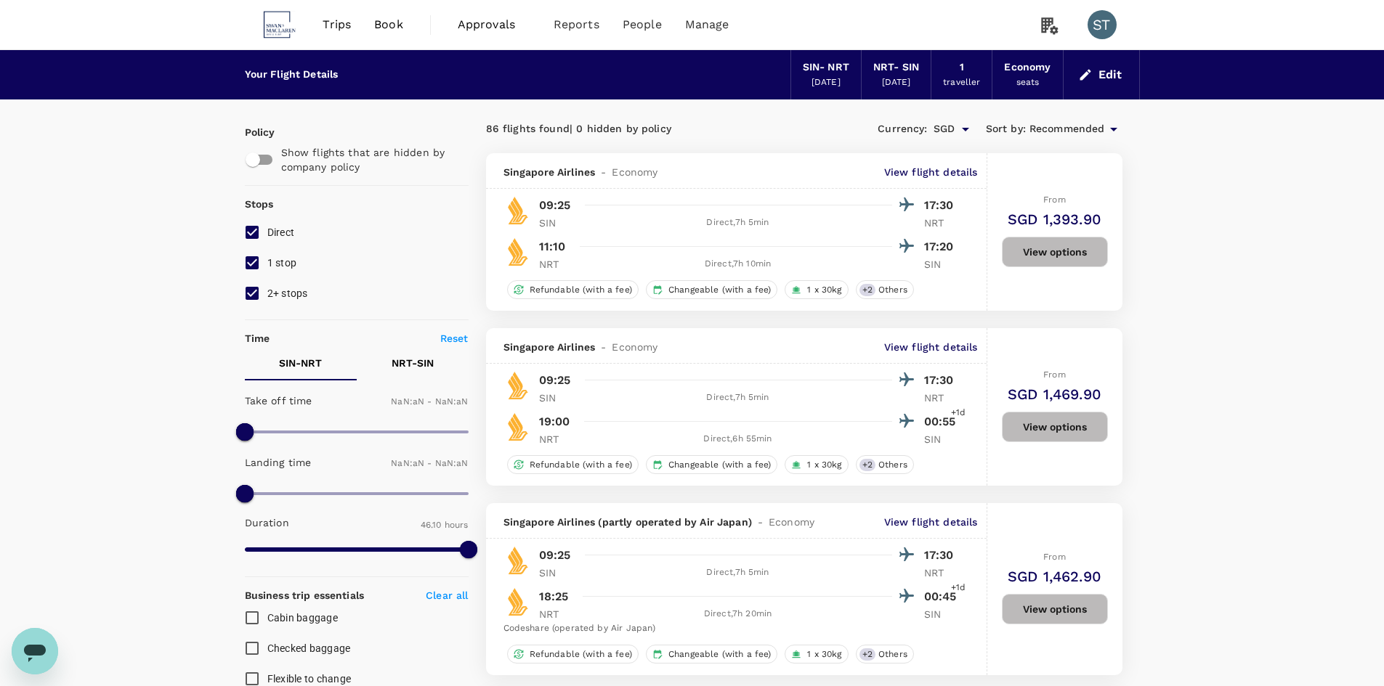
type input "1440"
checkbox input "true"
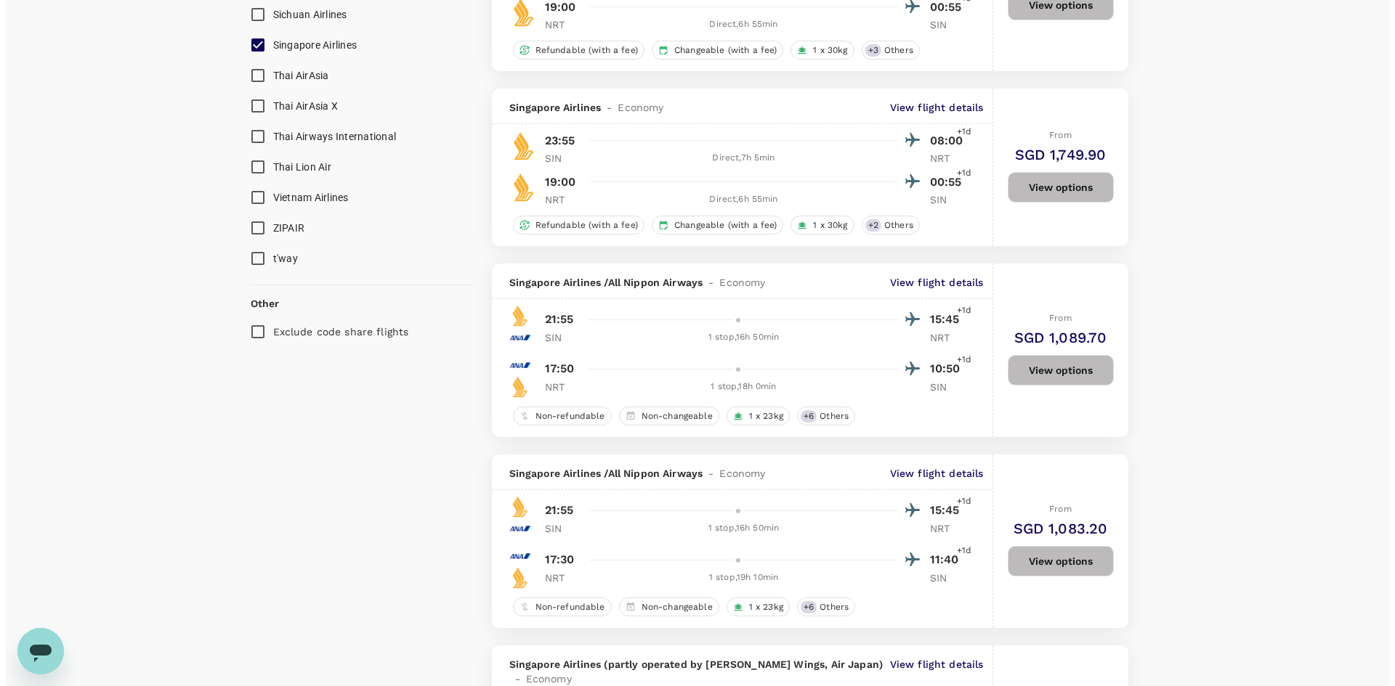
scroll to position [1984, 0]
